Goal: Task Accomplishment & Management: Use online tool/utility

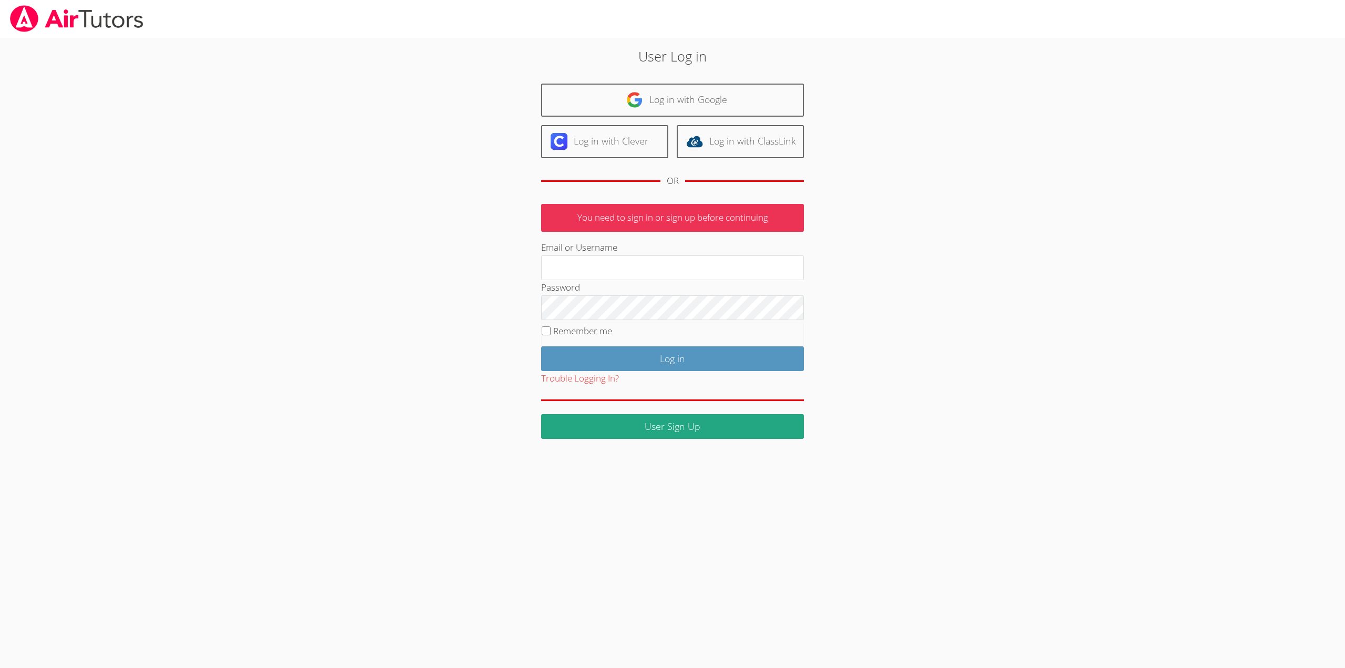
type input "hrod.airtutors@gmail.com"
click at [590, 335] on label "Remember me" at bounding box center [582, 331] width 59 height 12
click at [551, 335] on input "Remember me" at bounding box center [546, 330] width 9 height 9
checkbox input "true"
click at [612, 353] on input "Log in" at bounding box center [672, 358] width 263 height 25
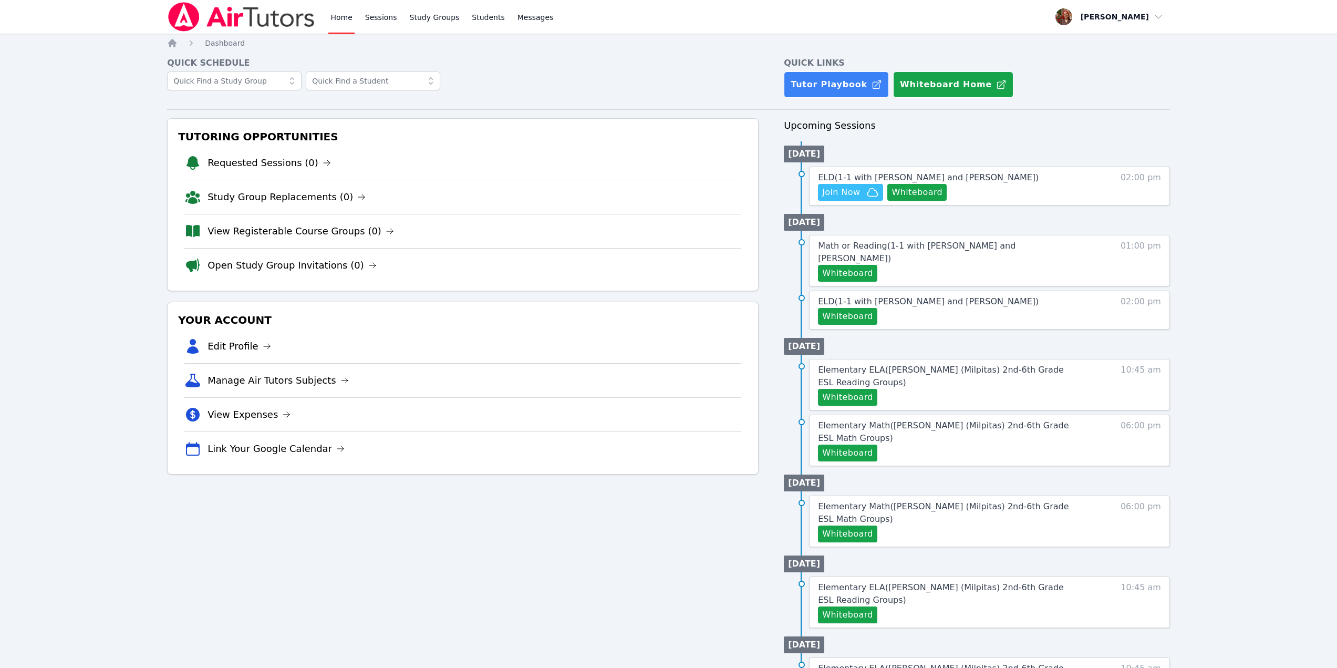
click at [223, 31] on img at bounding box center [241, 16] width 149 height 29
click at [232, 16] on img at bounding box center [241, 16] width 149 height 29
click at [258, 14] on img at bounding box center [241, 16] width 149 height 29
click at [778, 438] on div "Tutoring Opportunities Requested Sessions (0) Study Group Replacements (0) View…" at bounding box center [668, 483] width 1003 height 731
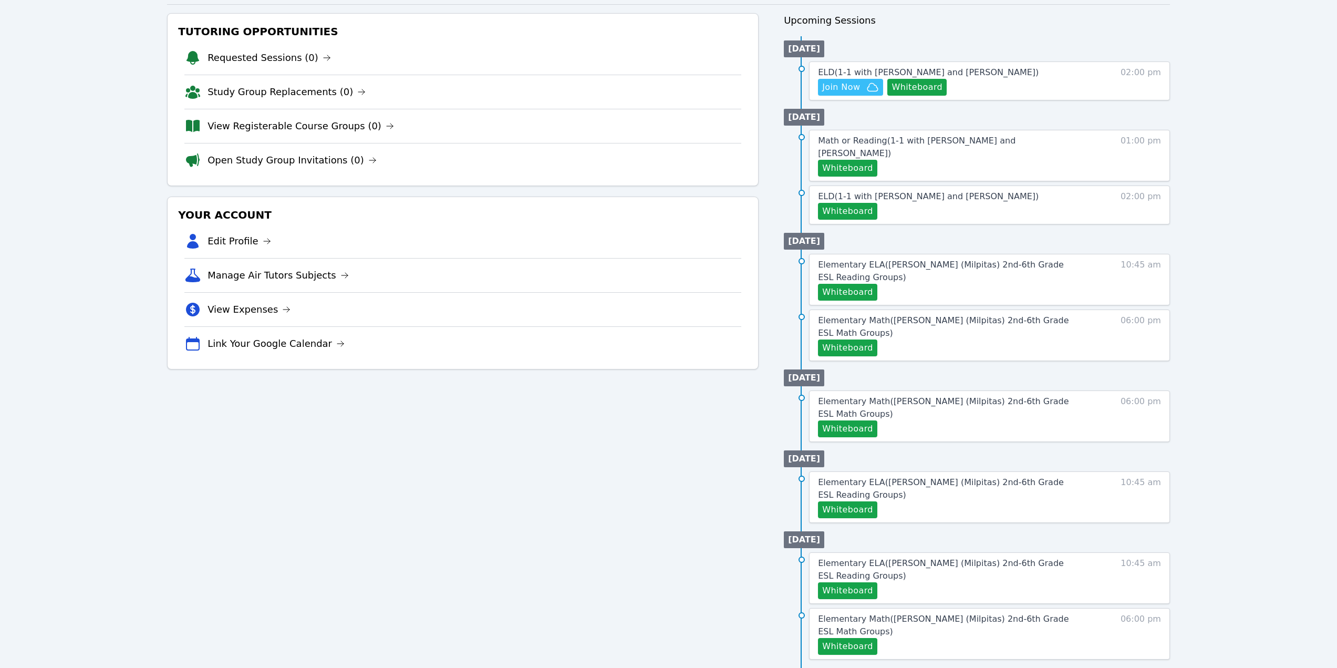
scroll to position [158, 0]
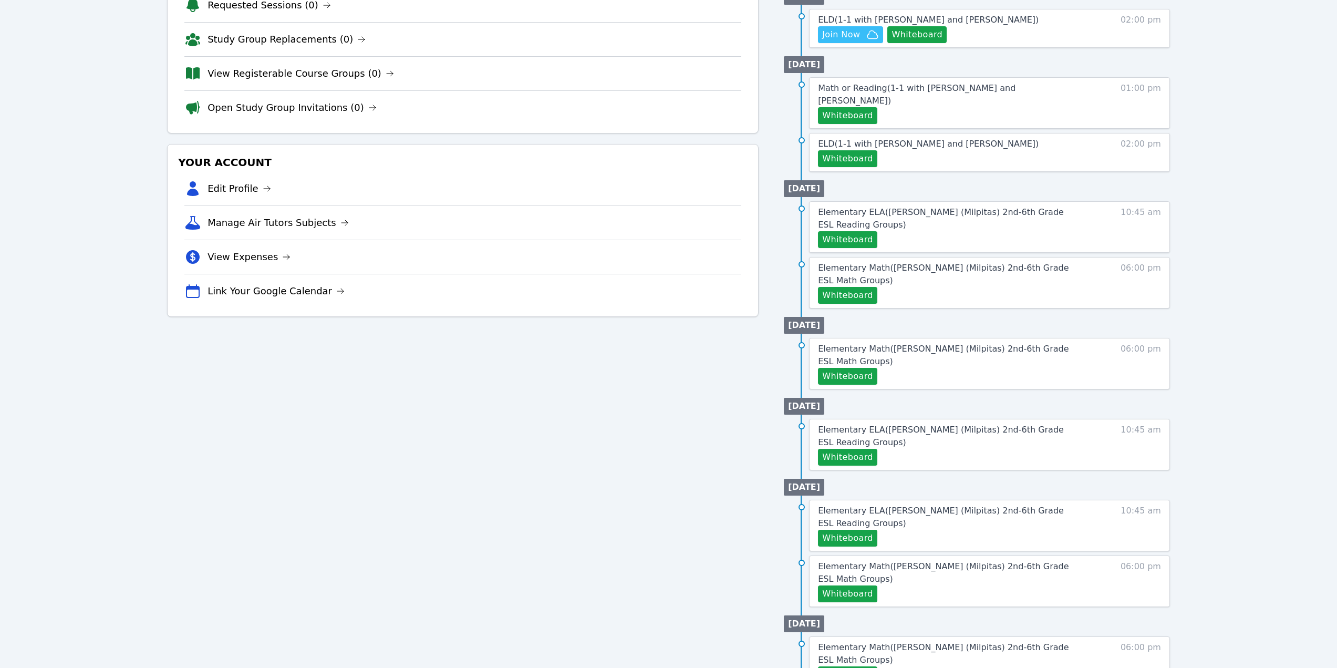
click at [1212, 505] on div "Home Sessions Study Groups Students Messages Open user menu Hafsa Rodriguez Ope…" at bounding box center [668, 277] width 1337 height 871
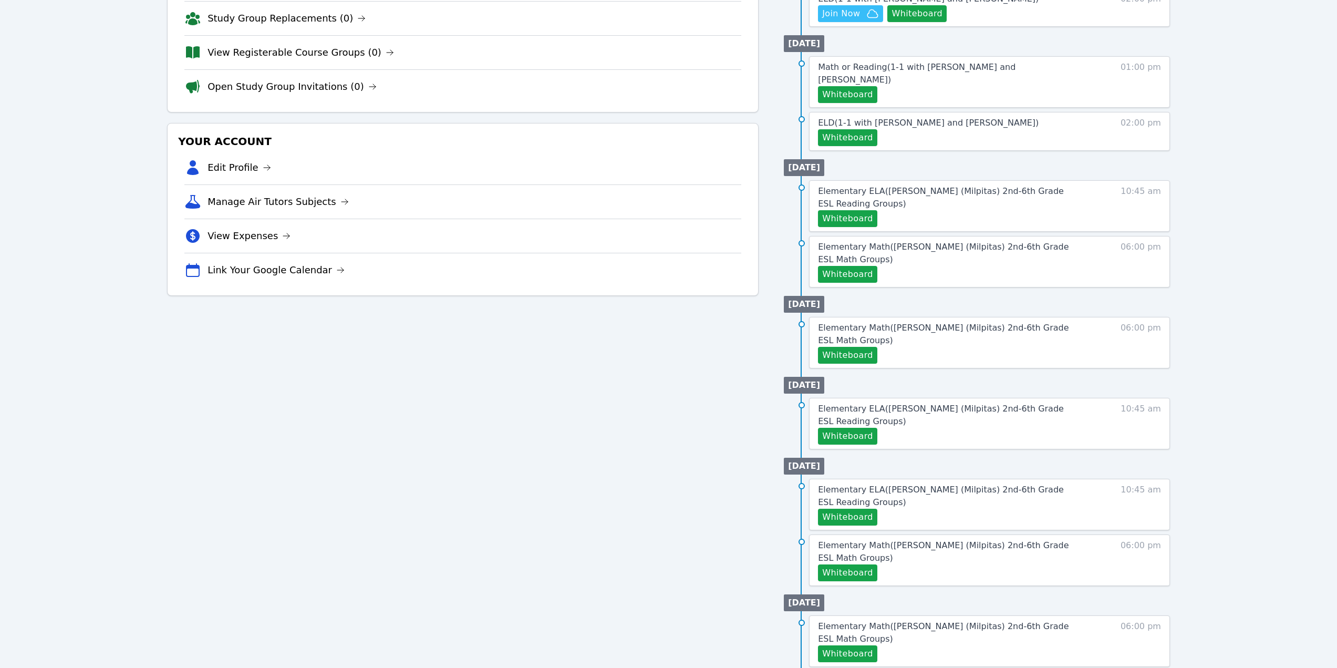
scroll to position [190, 0]
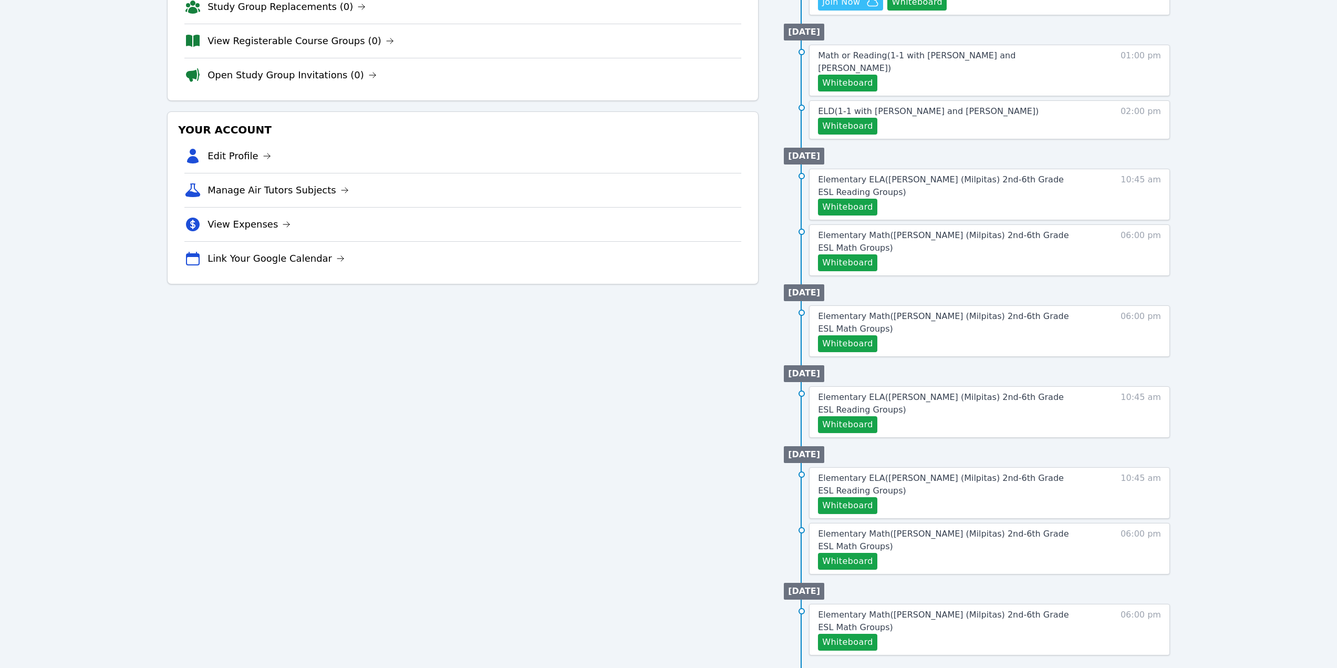
click at [127, 265] on div "Home Sessions Study Groups Students Messages Open user menu Hafsa Rodriguez Ope…" at bounding box center [668, 245] width 1337 height 871
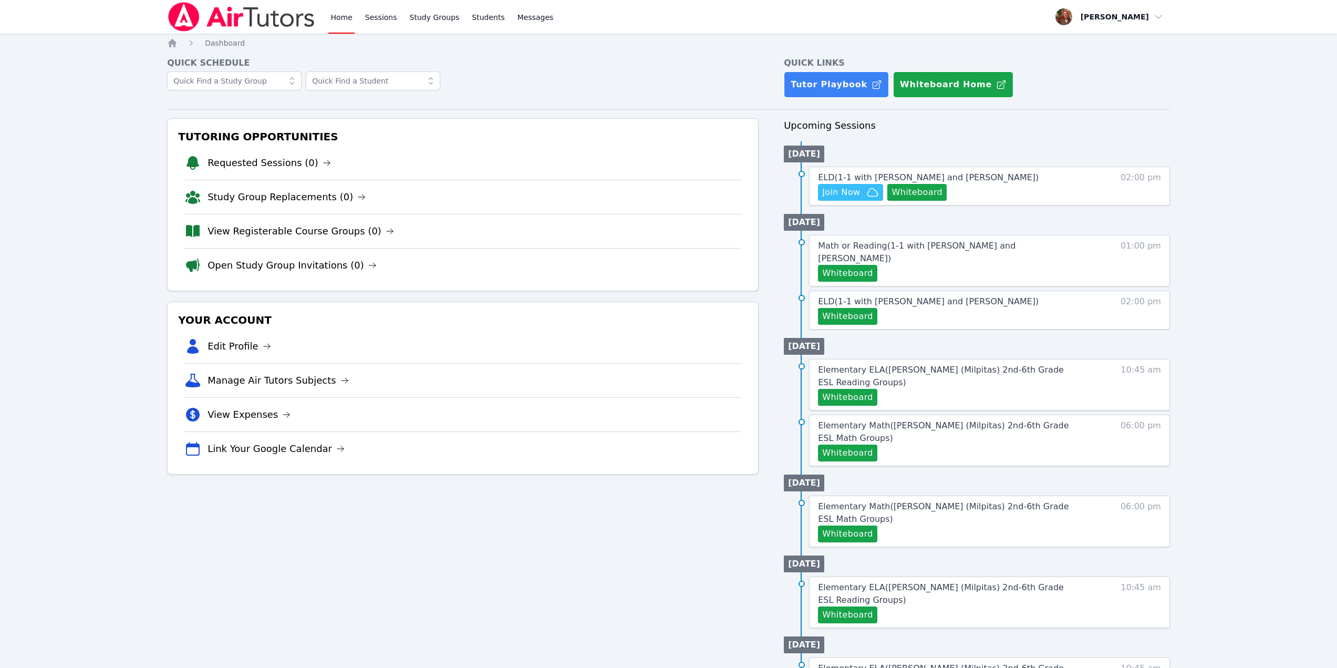
click at [620, 63] on h4 "Quick Schedule" at bounding box center [463, 63] width 592 height 13
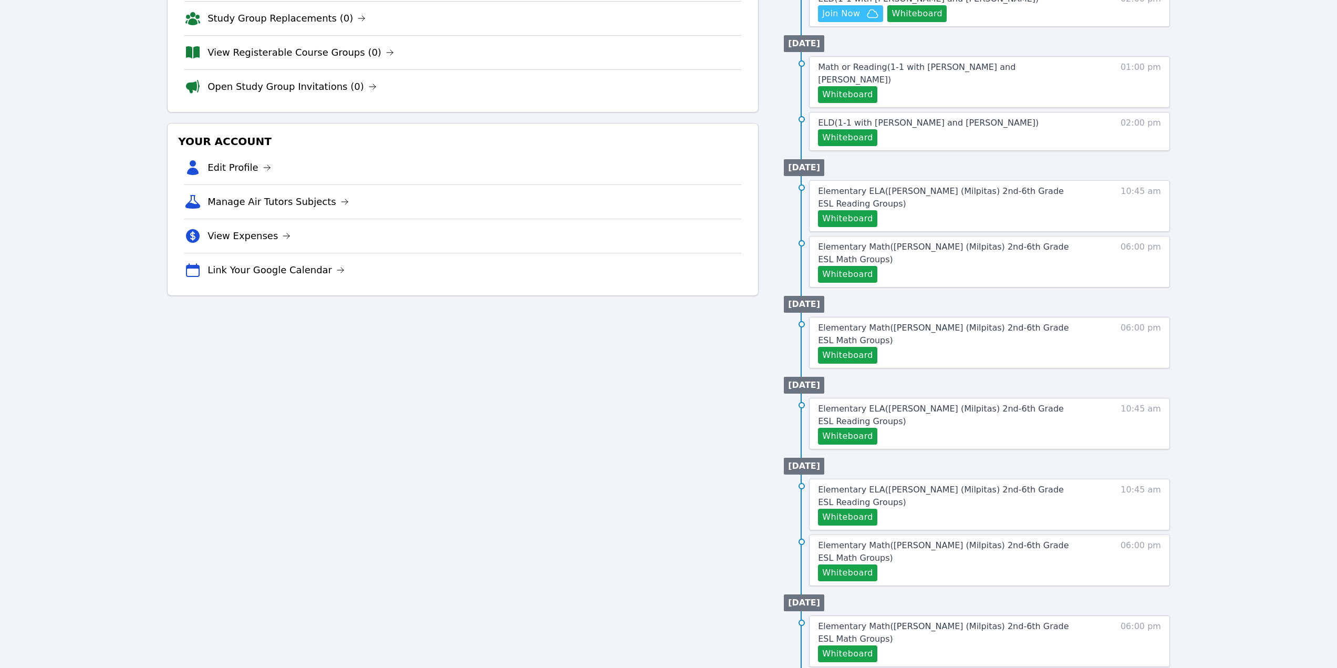
scroll to position [190, 0]
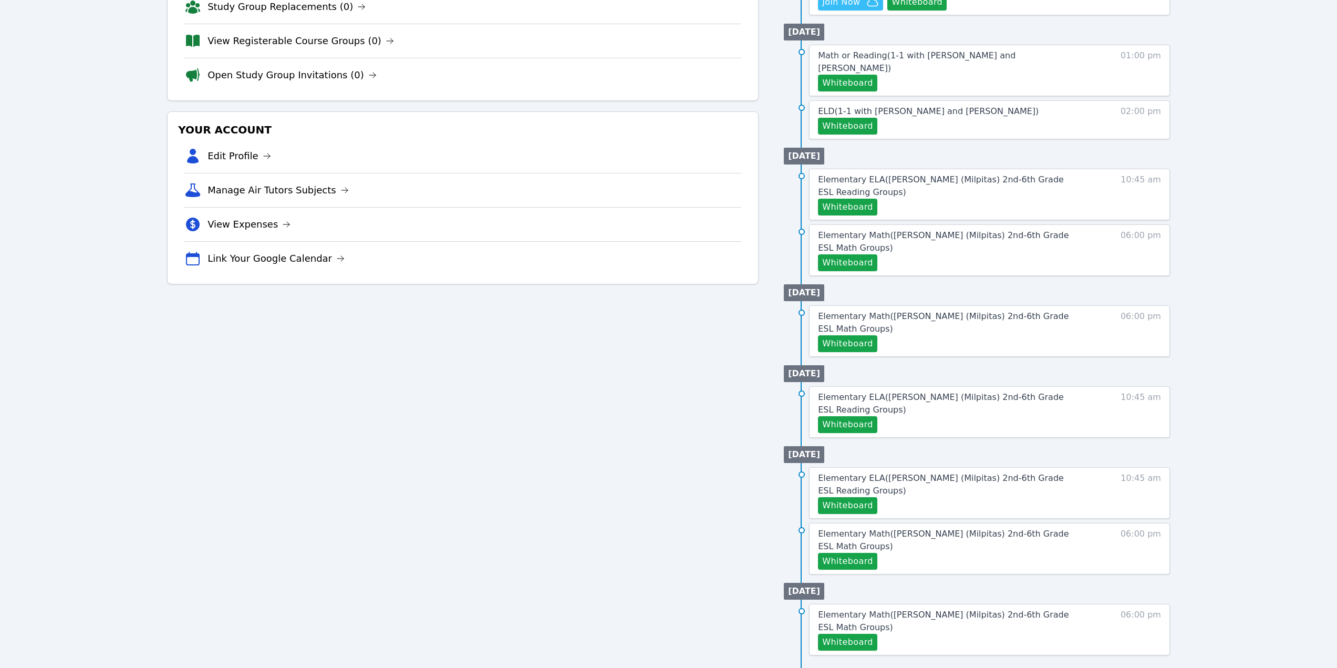
click at [709, 328] on div "Tutoring Opportunities Requested Sessions (0) Study Group Replacements (0) View…" at bounding box center [463, 293] width 592 height 731
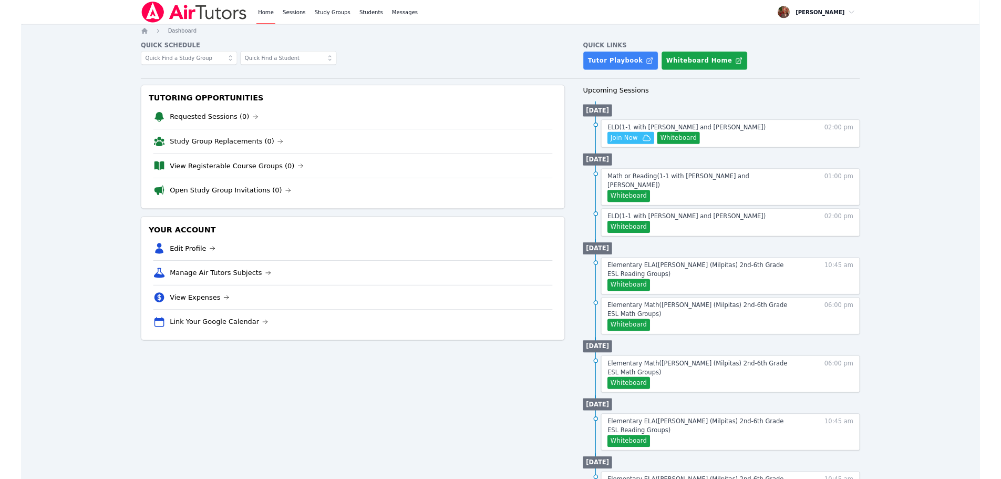
scroll to position [53, 0]
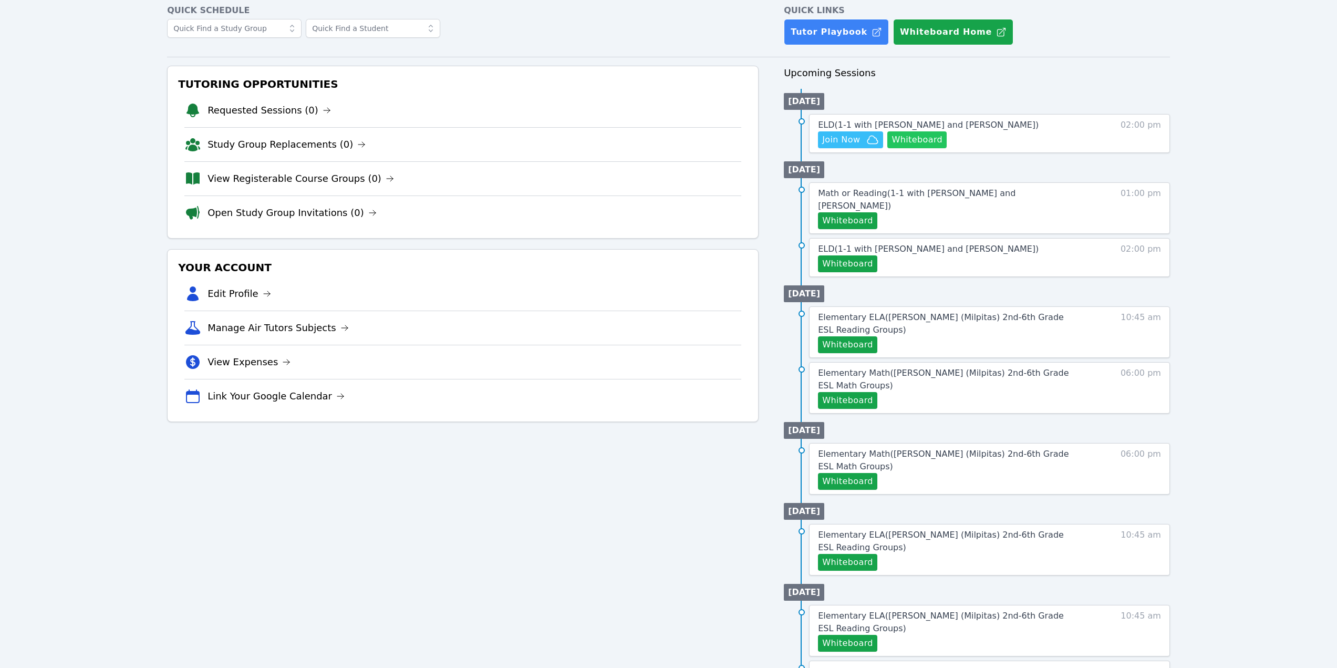
click at [917, 141] on button "Whiteboard" at bounding box center [916, 139] width 59 height 17
click at [845, 140] on span "Join Now" at bounding box center [841, 139] width 38 height 13
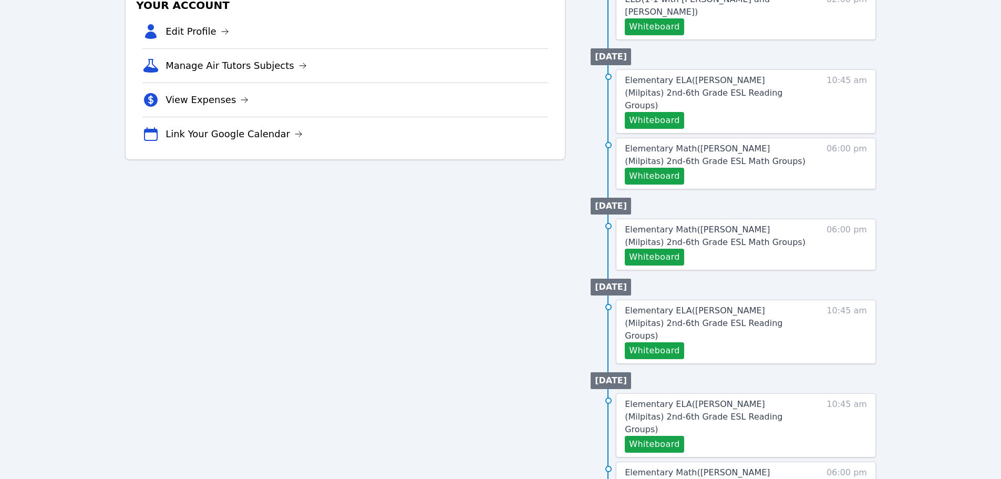
scroll to position [315, 0]
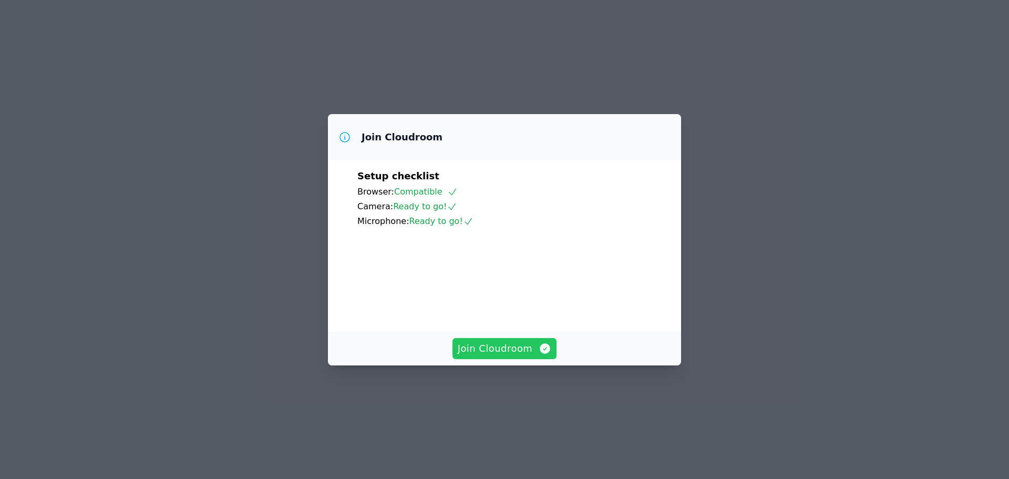
click at [499, 356] on span "Join Cloudroom" at bounding box center [505, 348] width 94 height 15
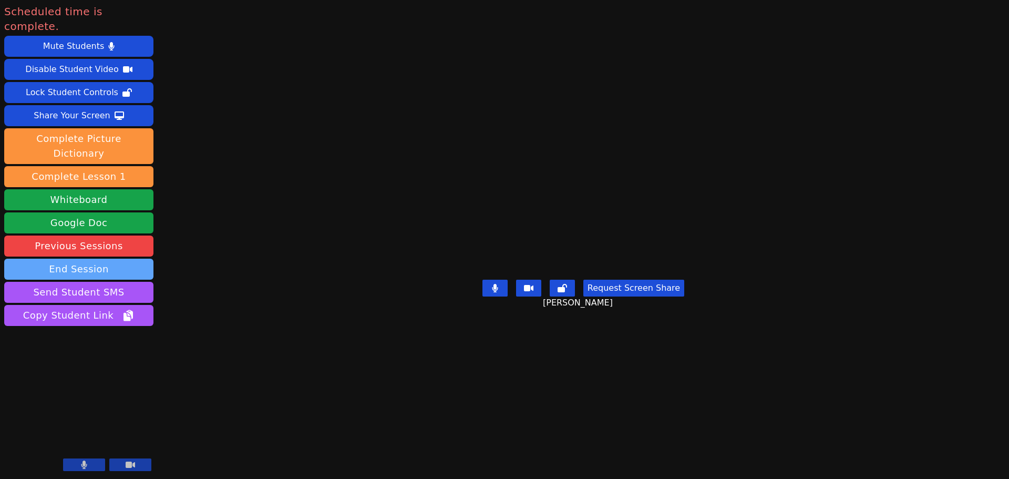
click at [85, 258] on button "End Session" at bounding box center [78, 268] width 149 height 21
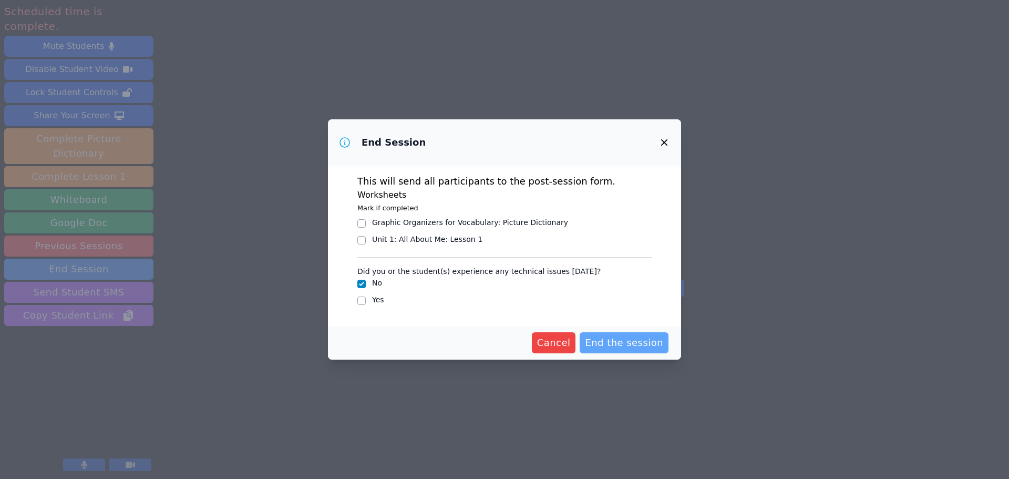
click at [635, 345] on span "End the session" at bounding box center [624, 342] width 78 height 15
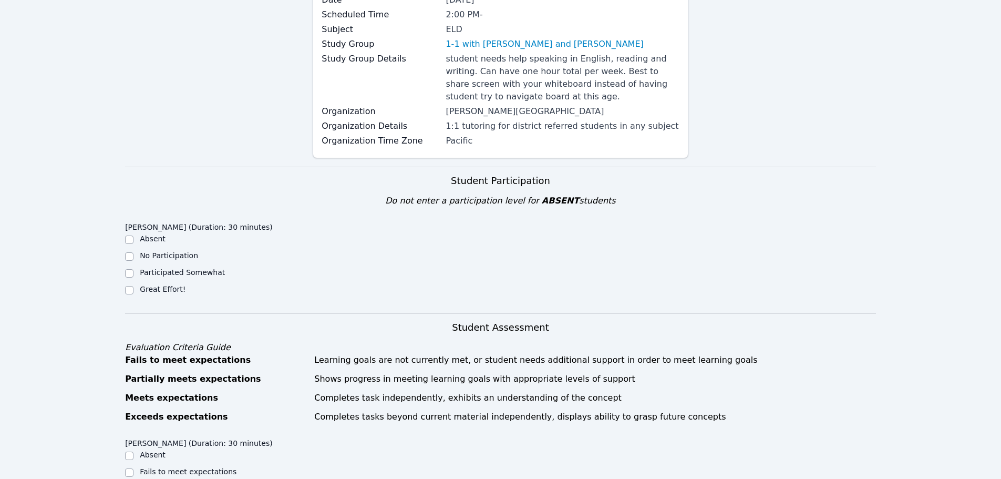
scroll to position [158, 0]
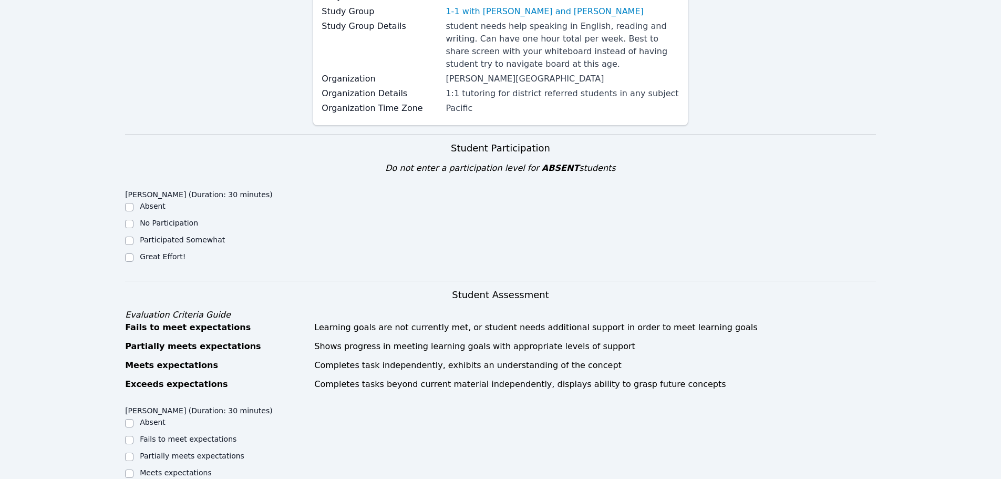
click at [134, 257] on div "Great Effort!" at bounding box center [219, 257] width 188 height 13
click at [130, 258] on input "Great Effort!" at bounding box center [129, 257] width 8 height 8
checkbox input "true"
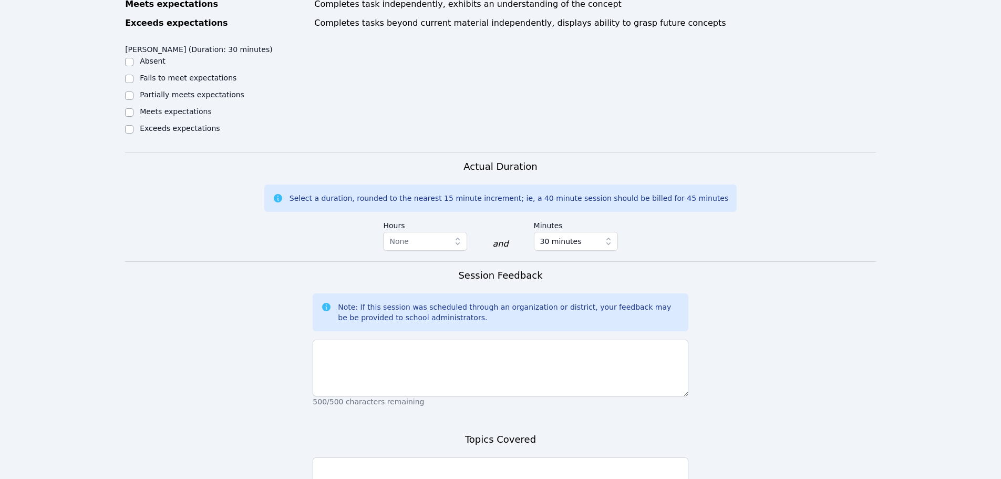
scroll to position [525, 0]
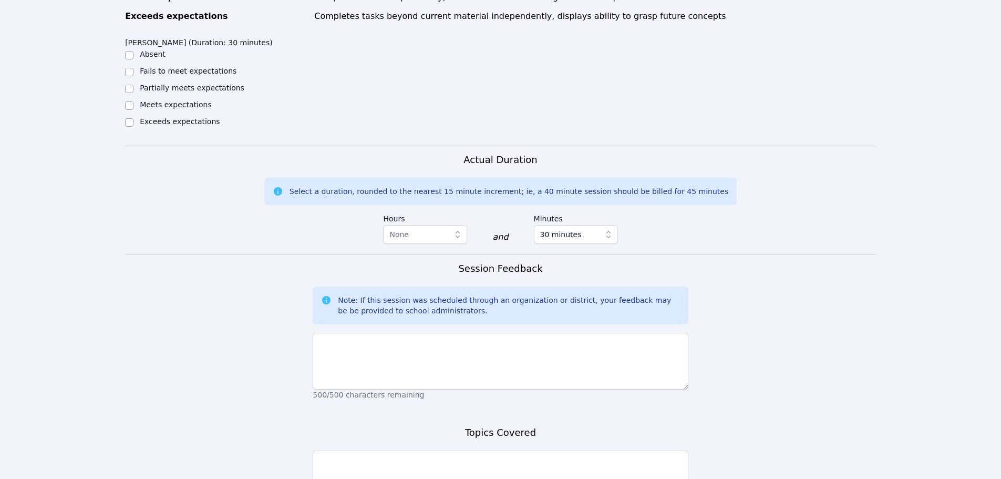
click at [129, 117] on div at bounding box center [129, 122] width 8 height 13
click at [132, 127] on div at bounding box center [129, 122] width 8 height 13
click at [131, 123] on input "Exceeds expectations" at bounding box center [129, 122] width 8 height 8
checkbox input "true"
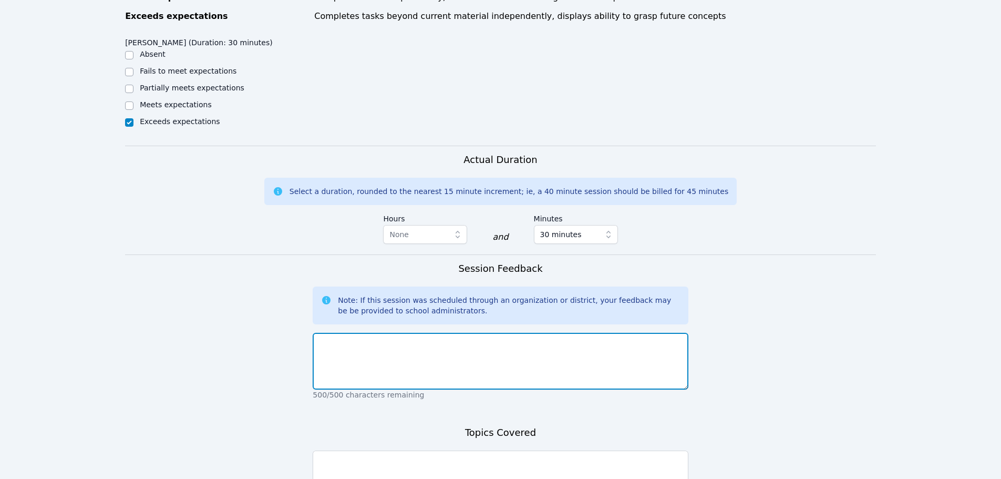
click at [400, 356] on textarea at bounding box center [500, 361] width 375 height 57
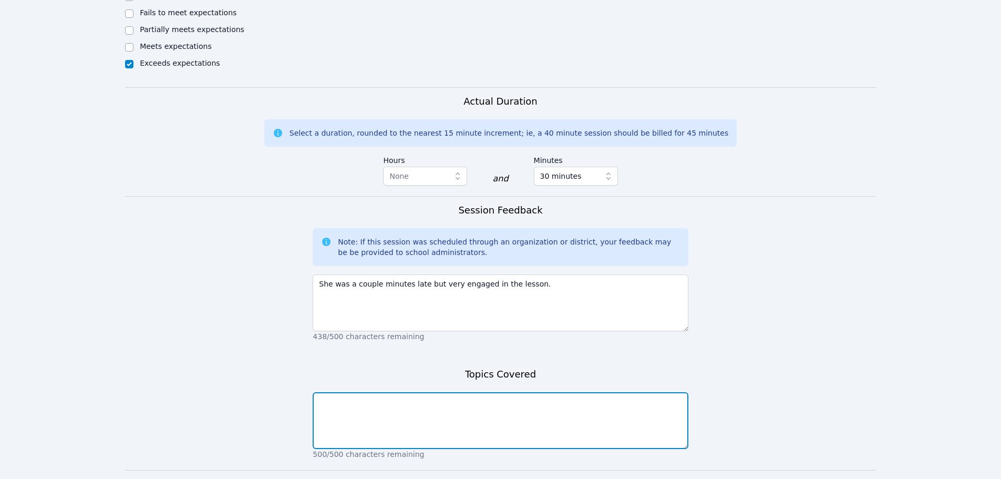
scroll to position [655, 0]
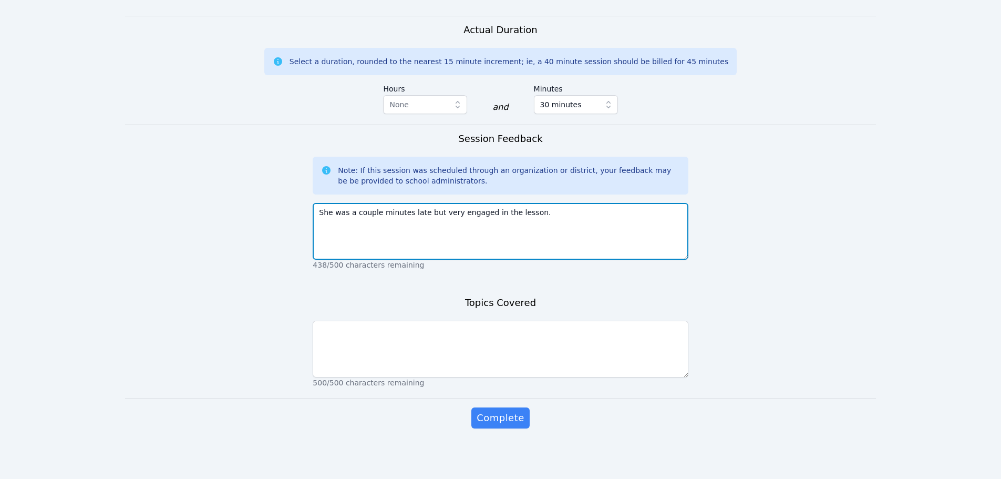
click at [561, 224] on textarea "She was a couple minutes late but very engaged in the lesson." at bounding box center [500, 231] width 375 height 57
type textarea "She was a couple minutes late but very engaged in the lesson and excited to lea…"
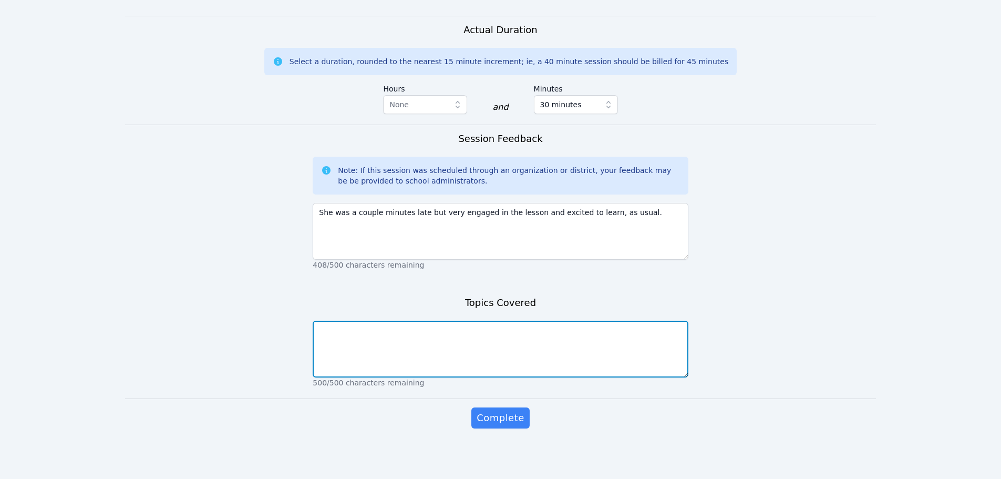
click at [504, 353] on textarea at bounding box center [500, 348] width 375 height 57
type textarea "Letter recognition, phonics; letters T and M. We practiced reading, identifying…"
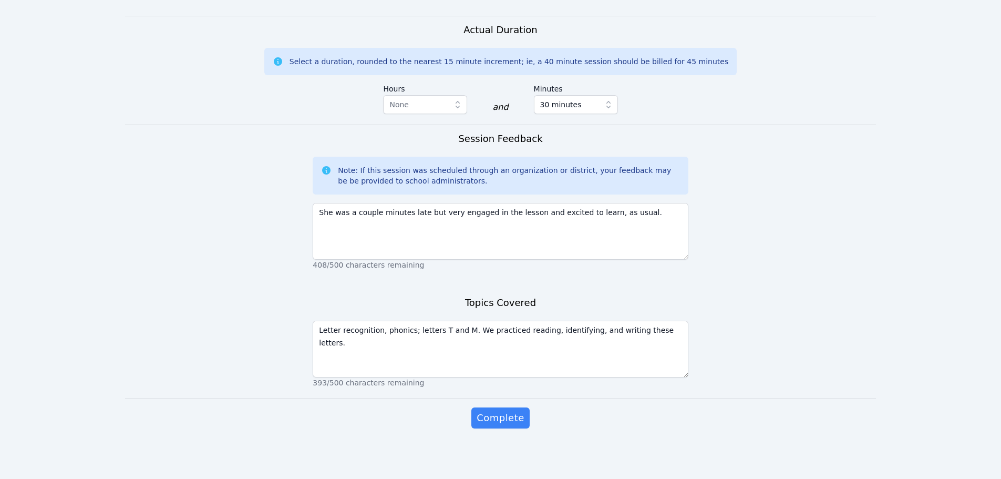
click at [515, 390] on div "Topics Covered Letter recognition, phonics; letters T and M. We practiced readi…" at bounding box center [500, 346] width 375 height 103
click at [498, 409] on button "Complete" at bounding box center [500, 417] width 58 height 21
